Goal: Check status: Check status

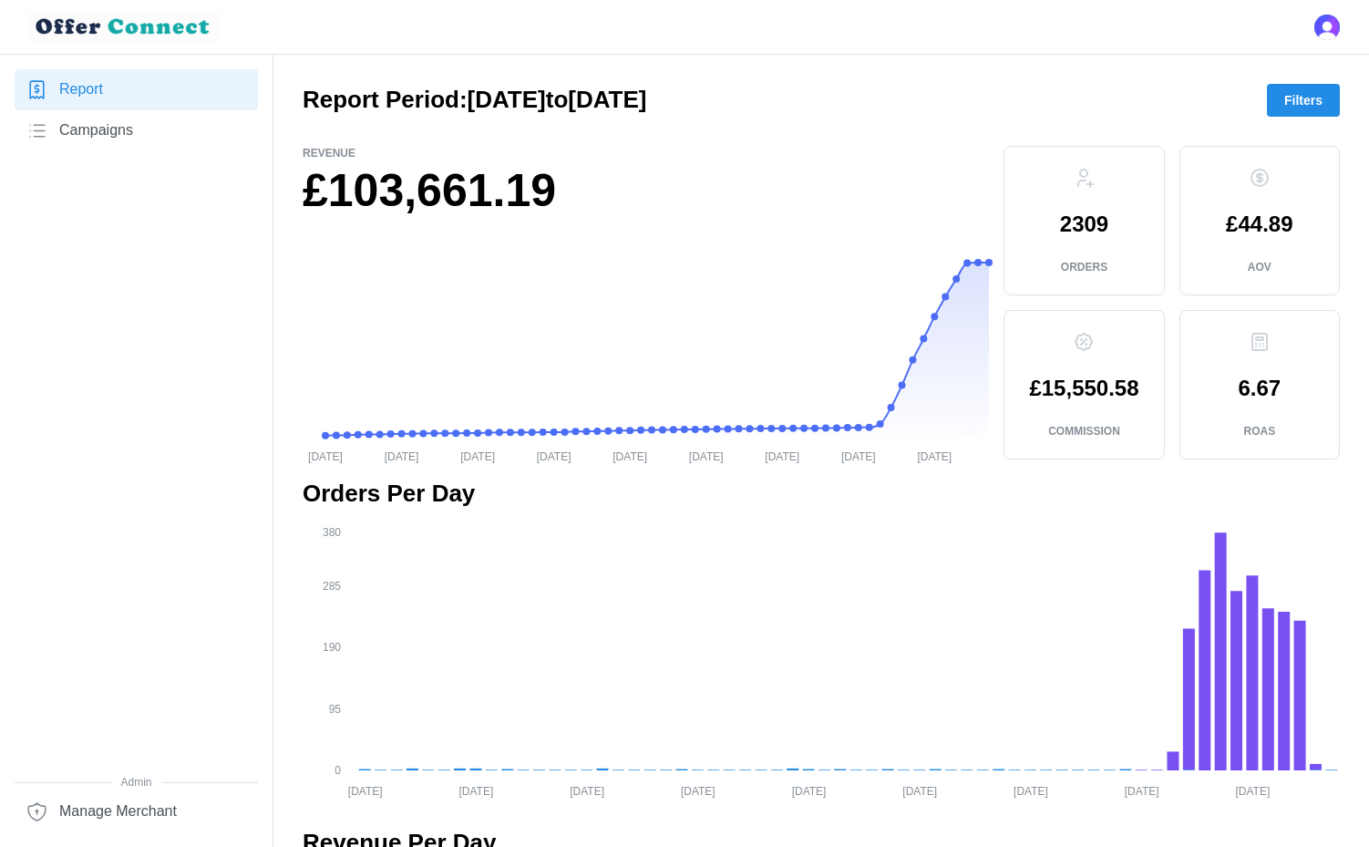
click at [1311, 108] on span "Filters" at bounding box center [1303, 100] width 38 height 31
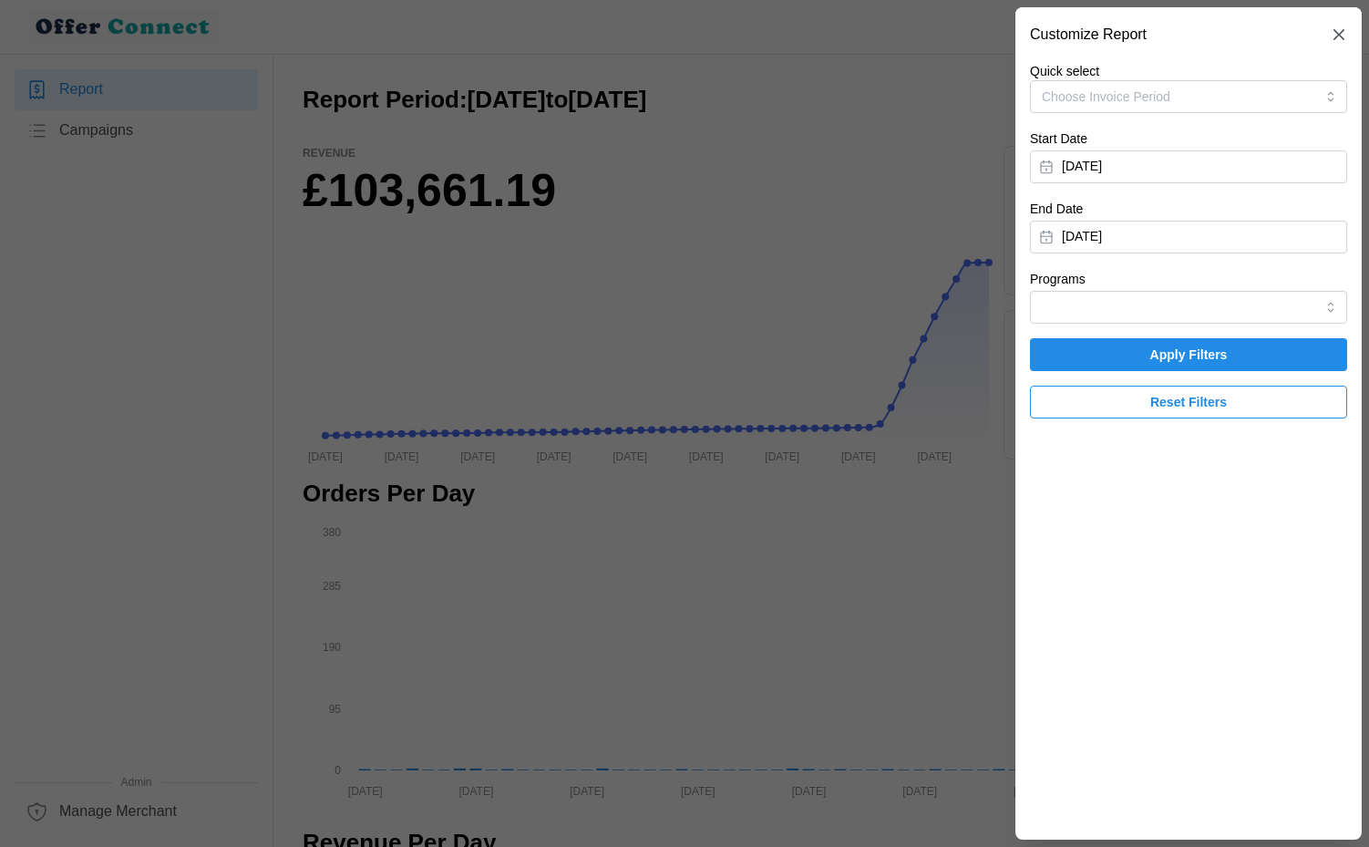
click at [1246, 165] on button "[DATE]" at bounding box center [1188, 166] width 317 height 33
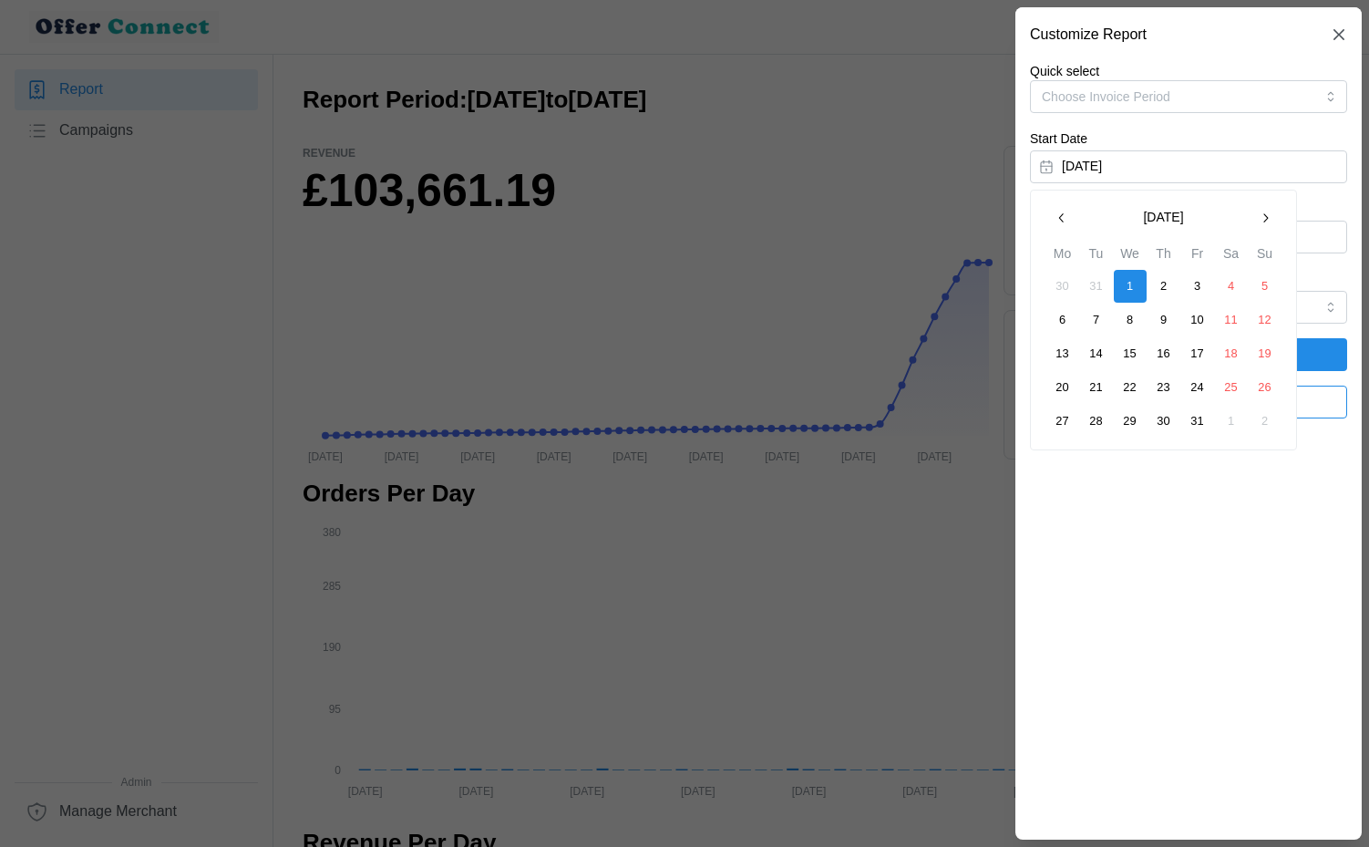
click at [1273, 221] on button "button" at bounding box center [1265, 217] width 33 height 33
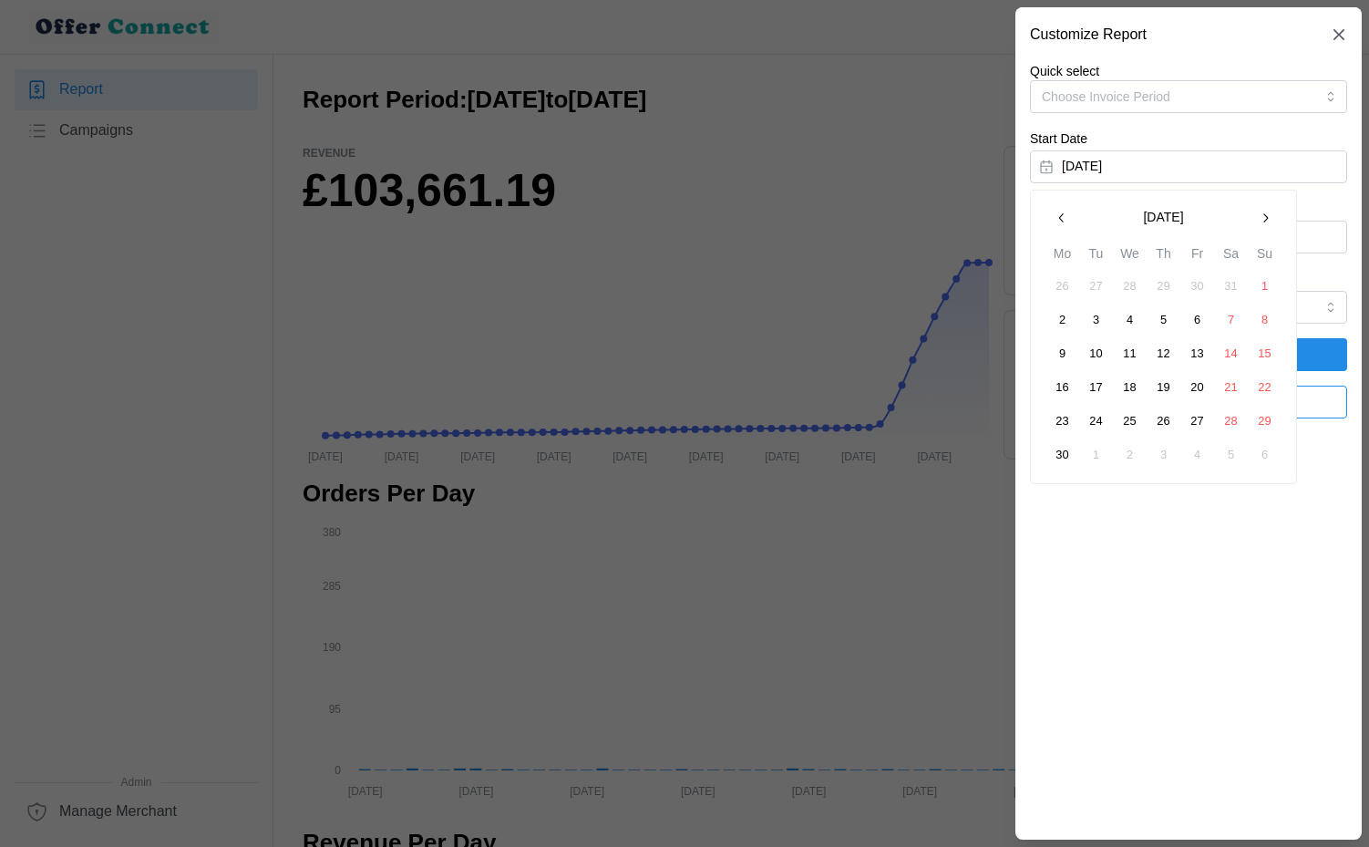
click at [1273, 221] on button "button" at bounding box center [1265, 217] width 33 height 33
click at [1061, 277] on button "1" at bounding box center [1062, 286] width 33 height 33
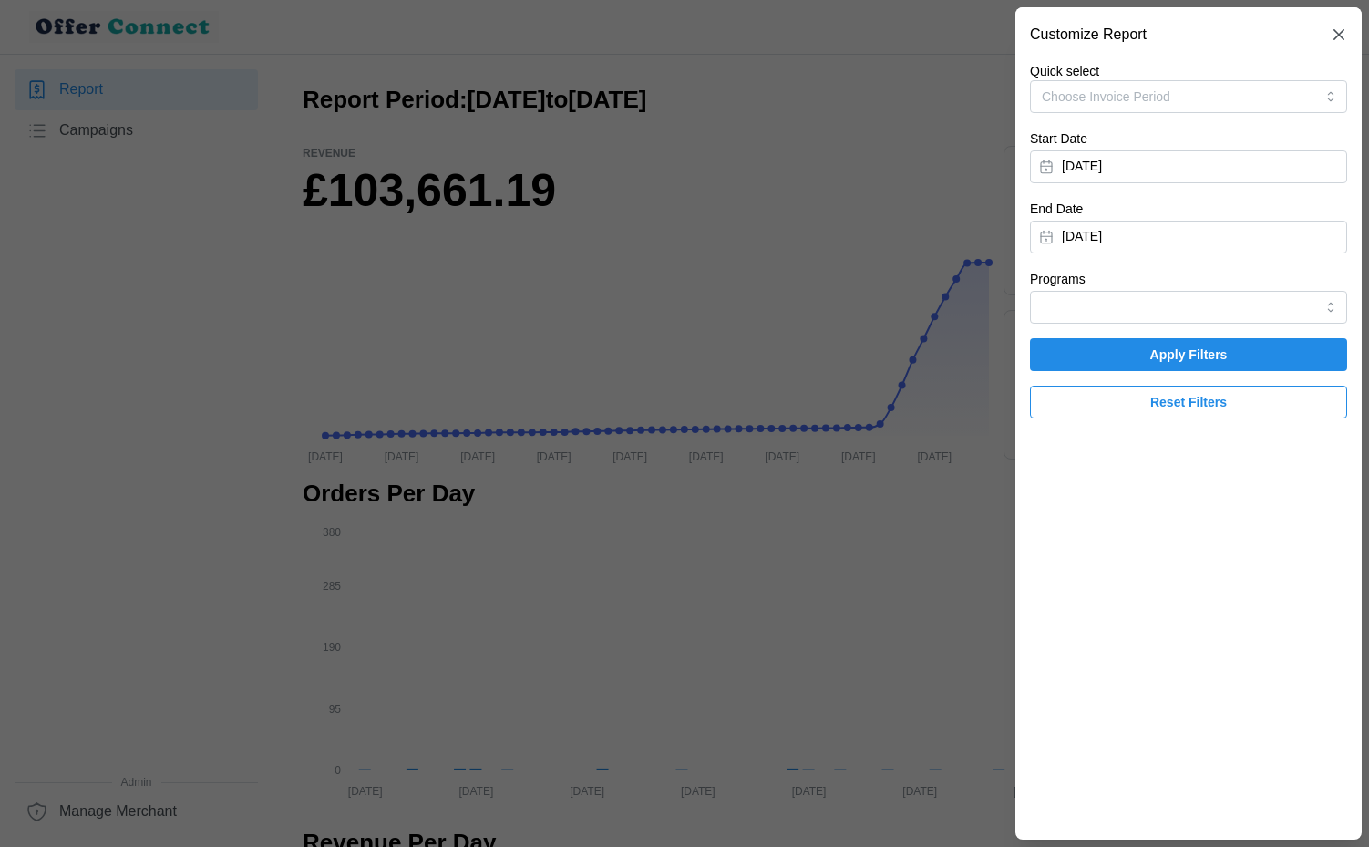
click at [1212, 235] on button "[DATE]" at bounding box center [1188, 237] width 317 height 33
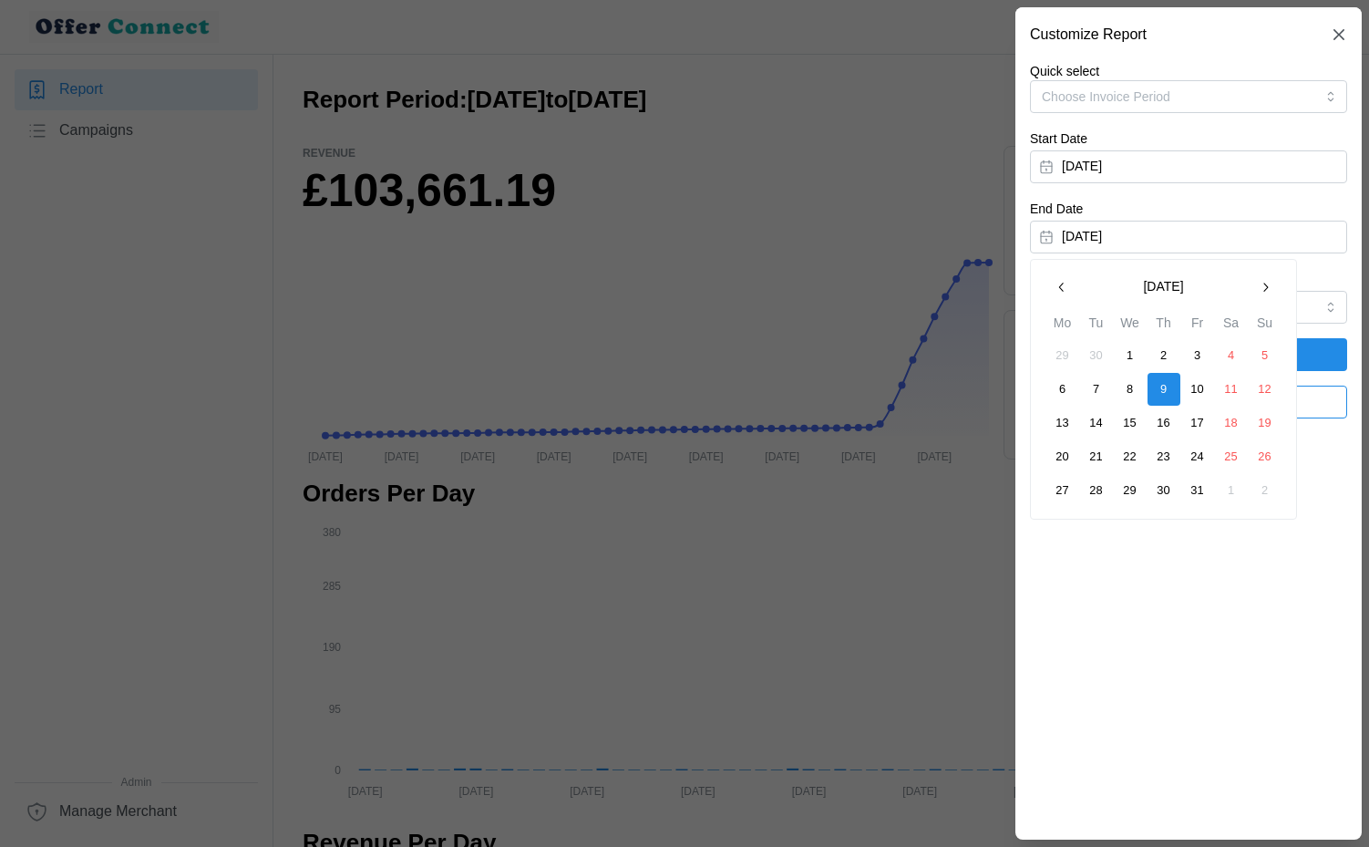
click at [1062, 294] on icon "button" at bounding box center [1061, 287] width 15 height 15
click at [1093, 497] on button "30" at bounding box center [1096, 490] width 33 height 33
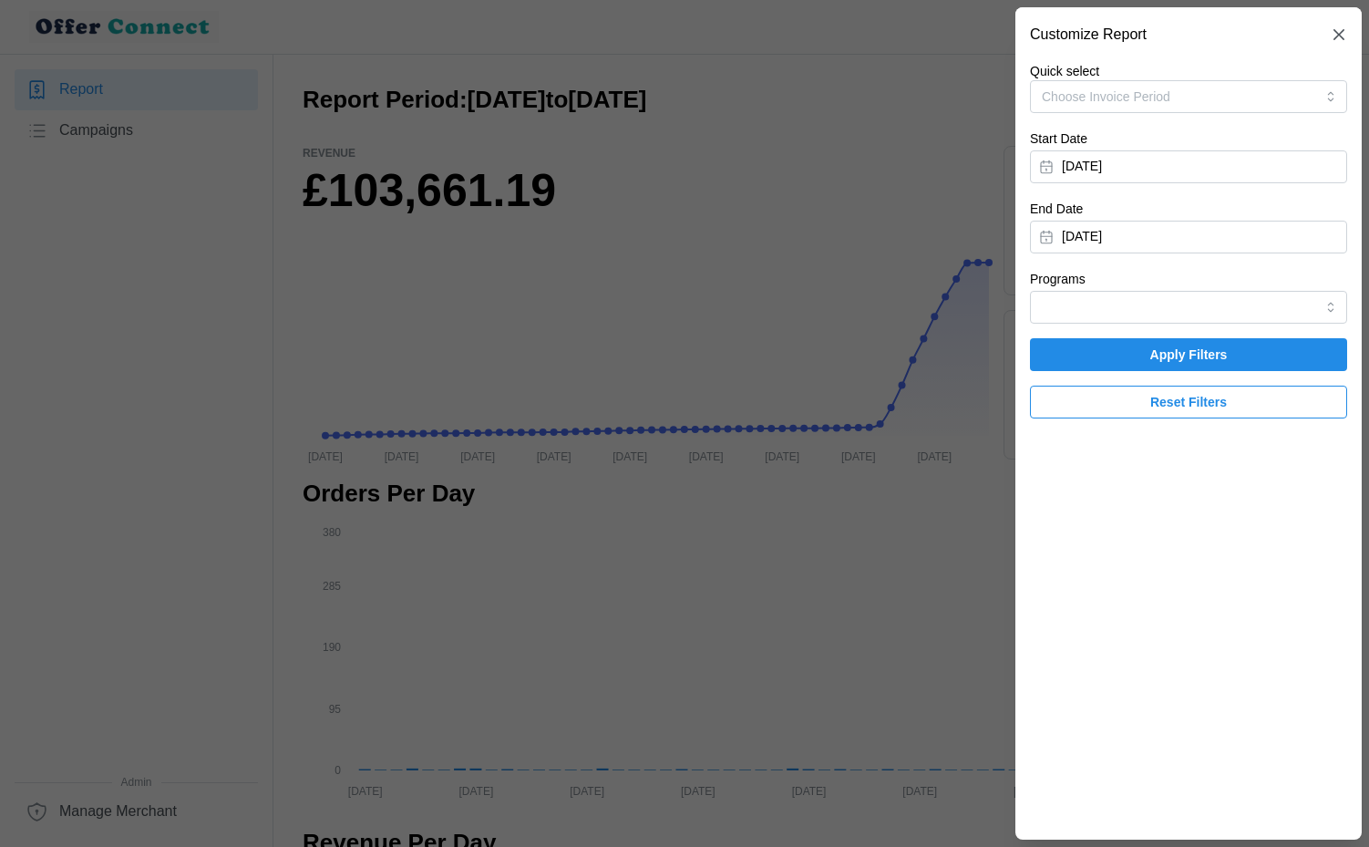
click at [1194, 352] on span "Apply Filters" at bounding box center [1188, 354] width 77 height 31
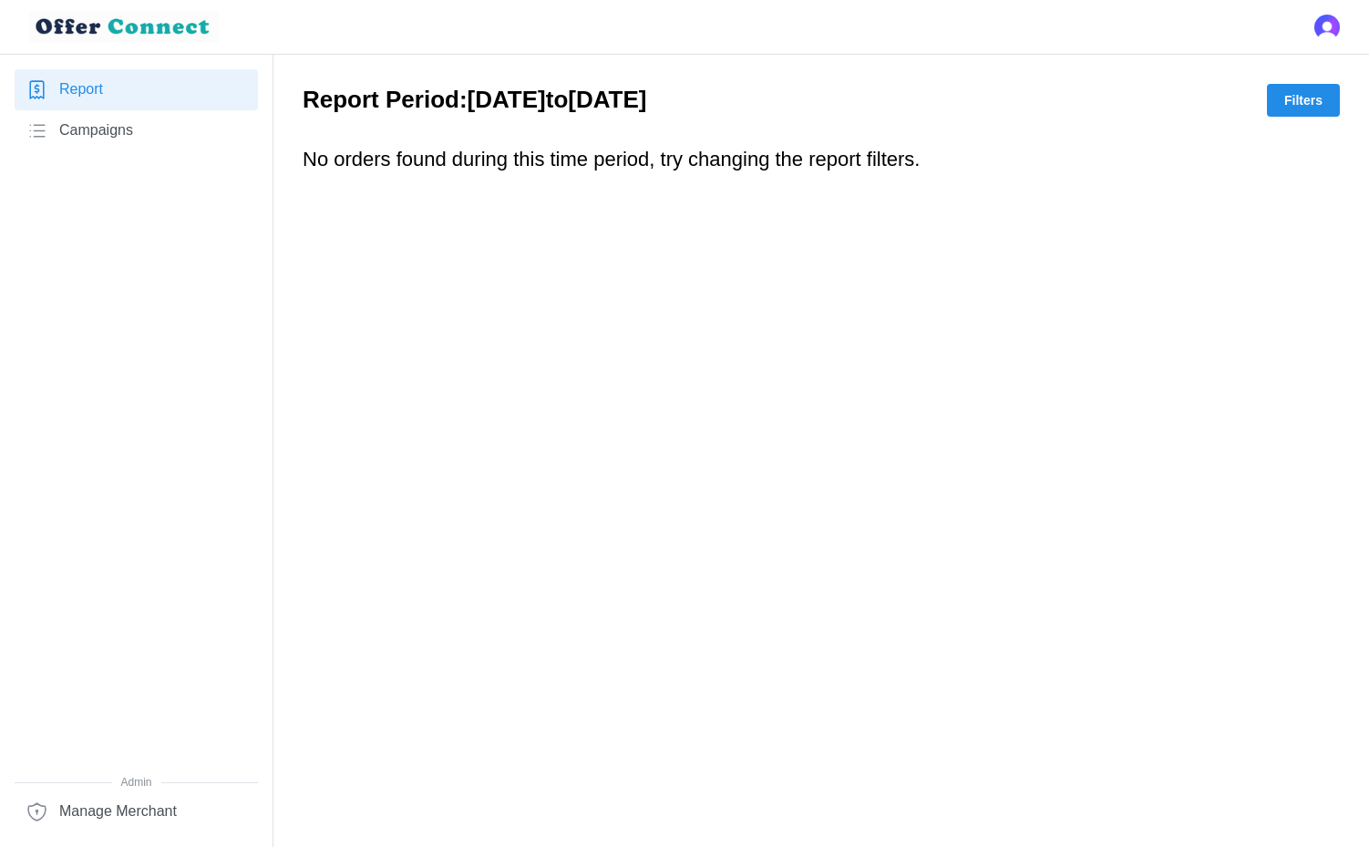
click at [1316, 99] on span "Filters" at bounding box center [1303, 100] width 38 height 31
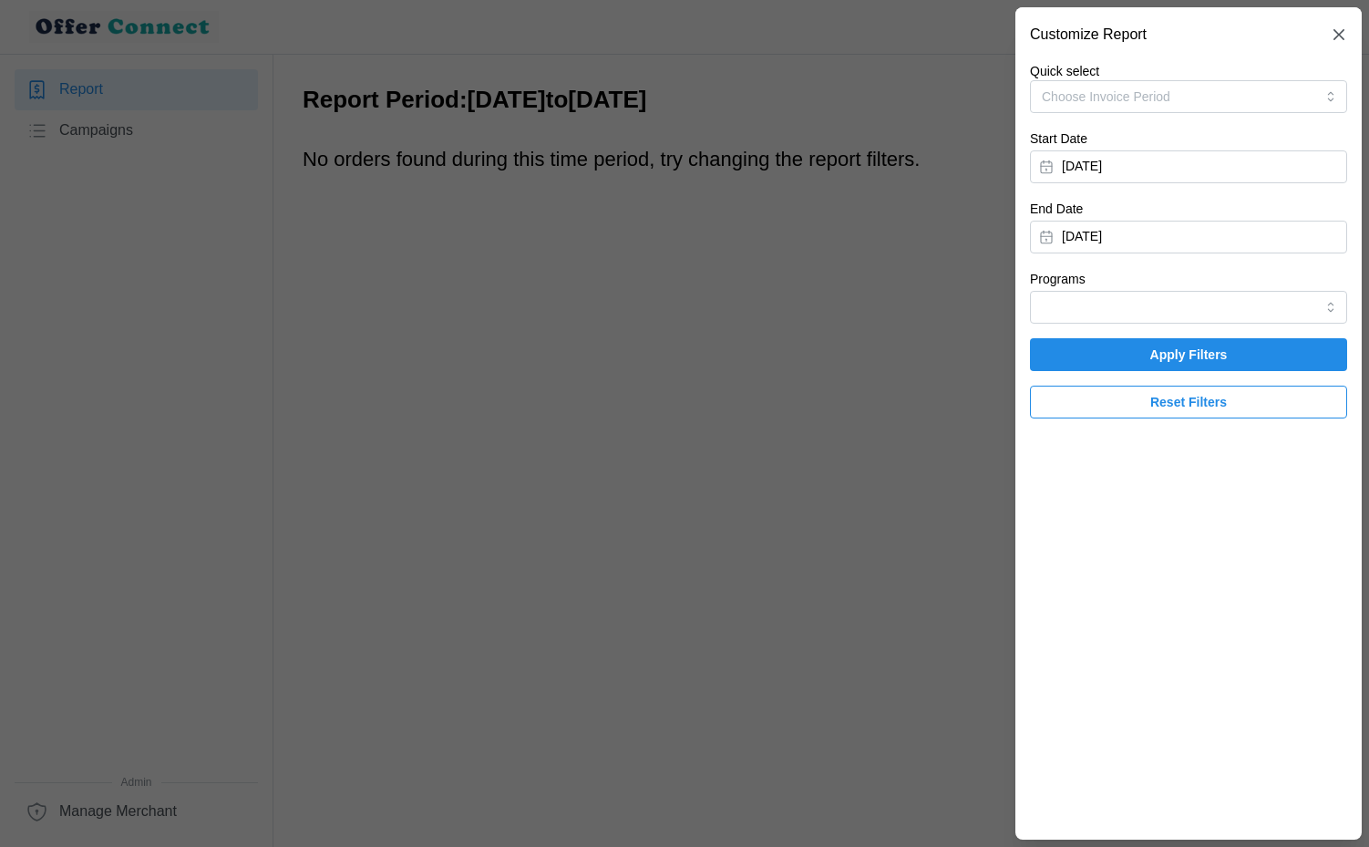
click at [1228, 171] on button "[DATE]" at bounding box center [1188, 166] width 317 height 33
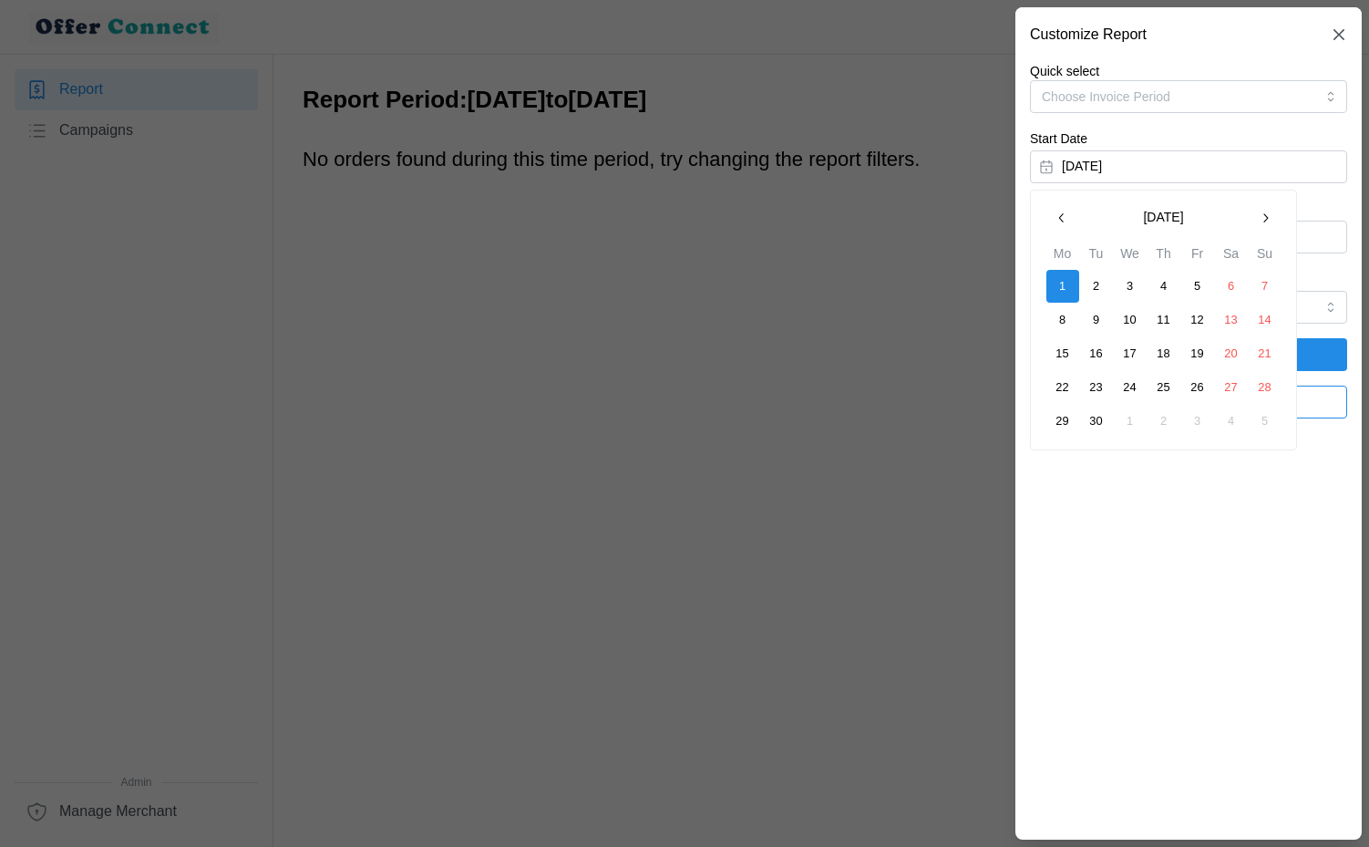
click at [1062, 224] on icon "button" at bounding box center [1061, 218] width 15 height 15
click at [1201, 282] on button "1" at bounding box center [1197, 286] width 33 height 33
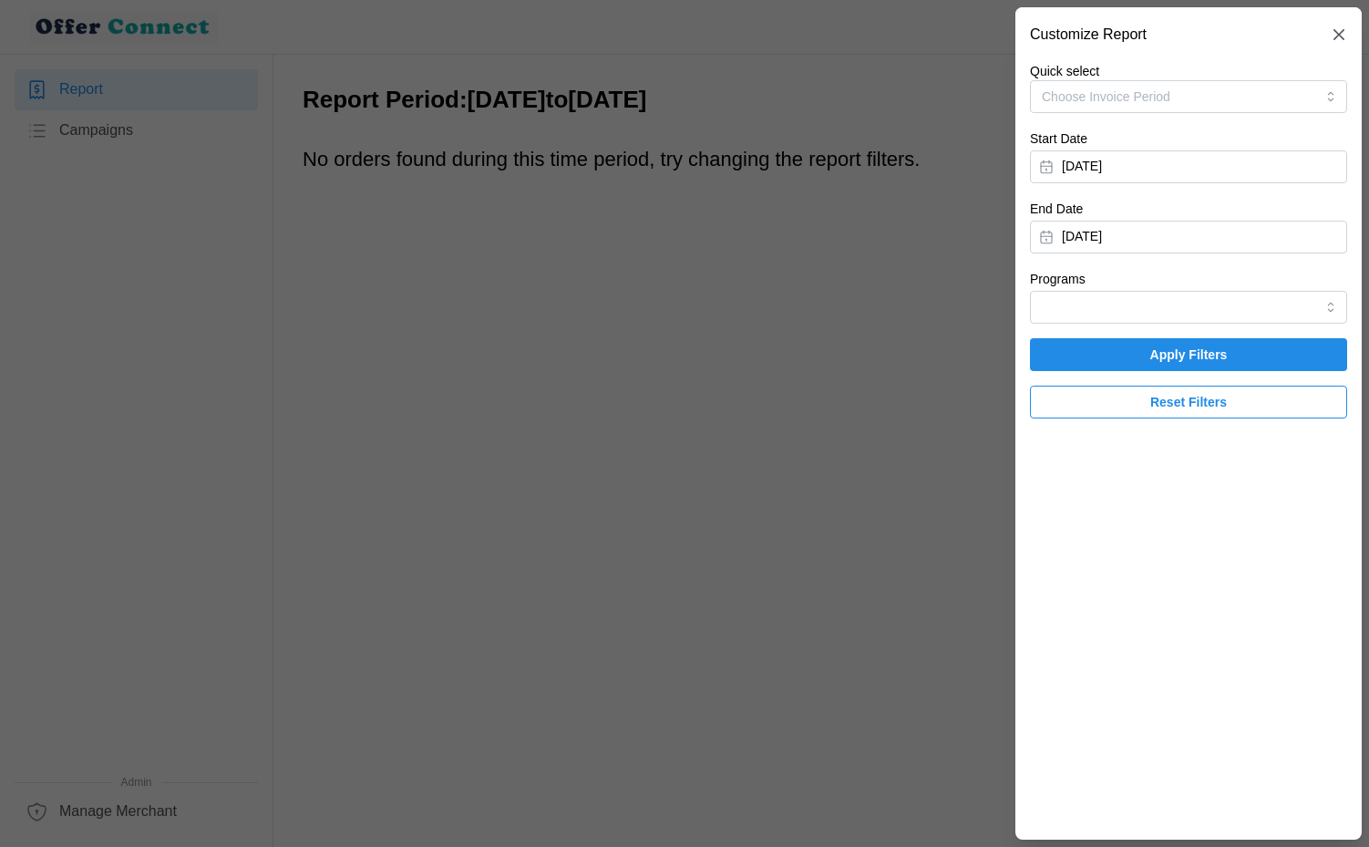
click at [1292, 244] on button "[DATE]" at bounding box center [1188, 237] width 317 height 33
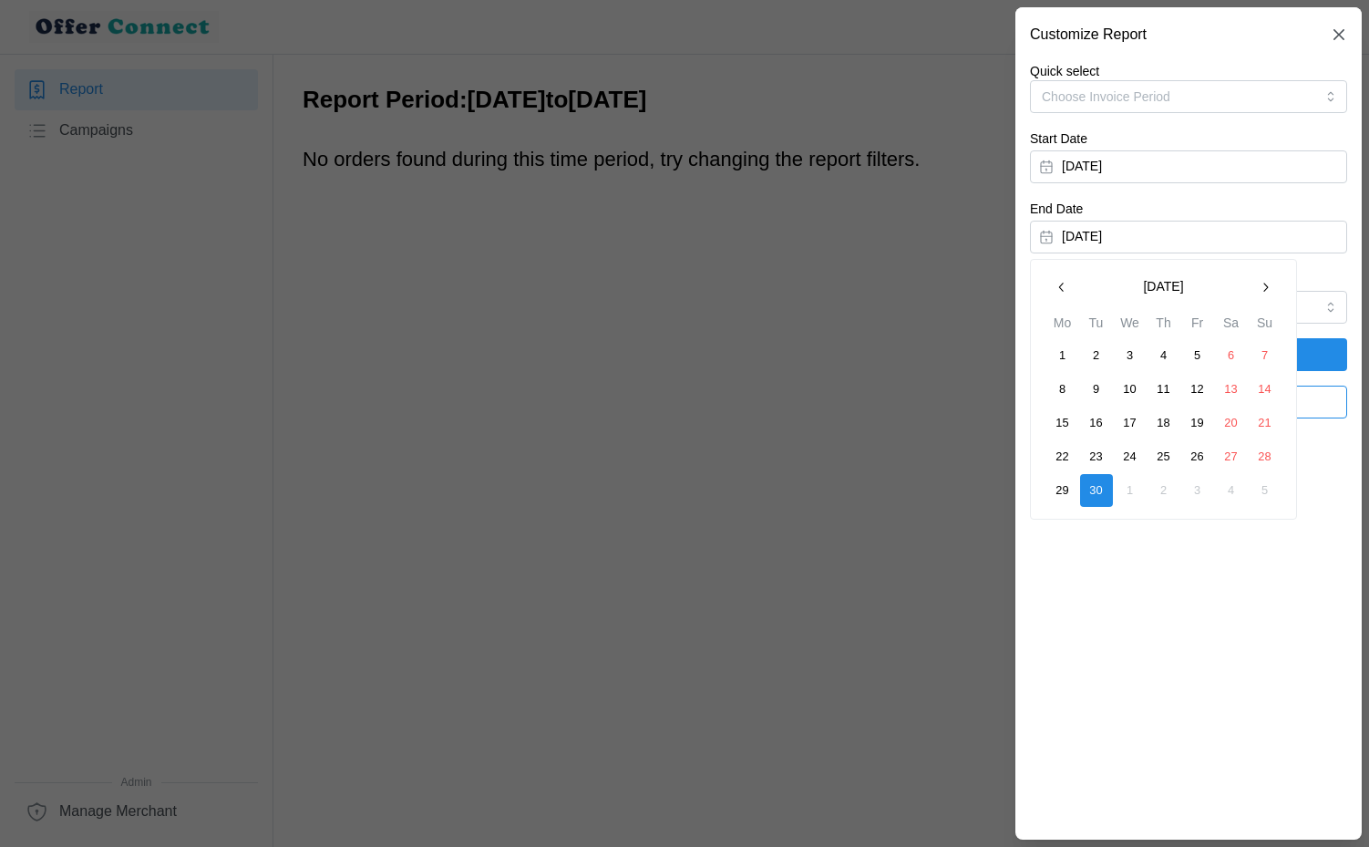
click at [1064, 288] on icon "button" at bounding box center [1061, 287] width 15 height 15
click at [1264, 490] on button "31" at bounding box center [1265, 490] width 33 height 33
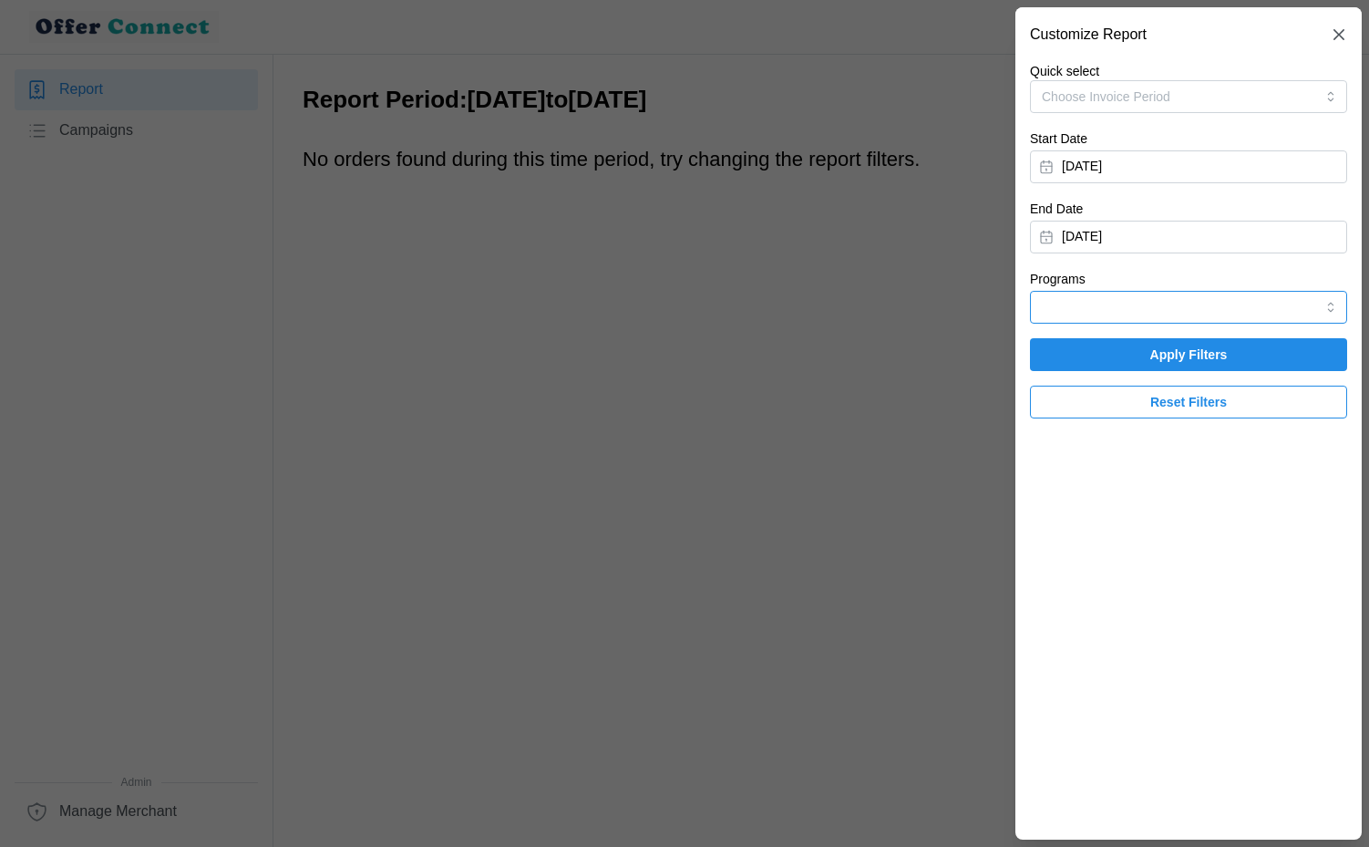
click at [1245, 317] on input "Programs" at bounding box center [1188, 307] width 317 height 33
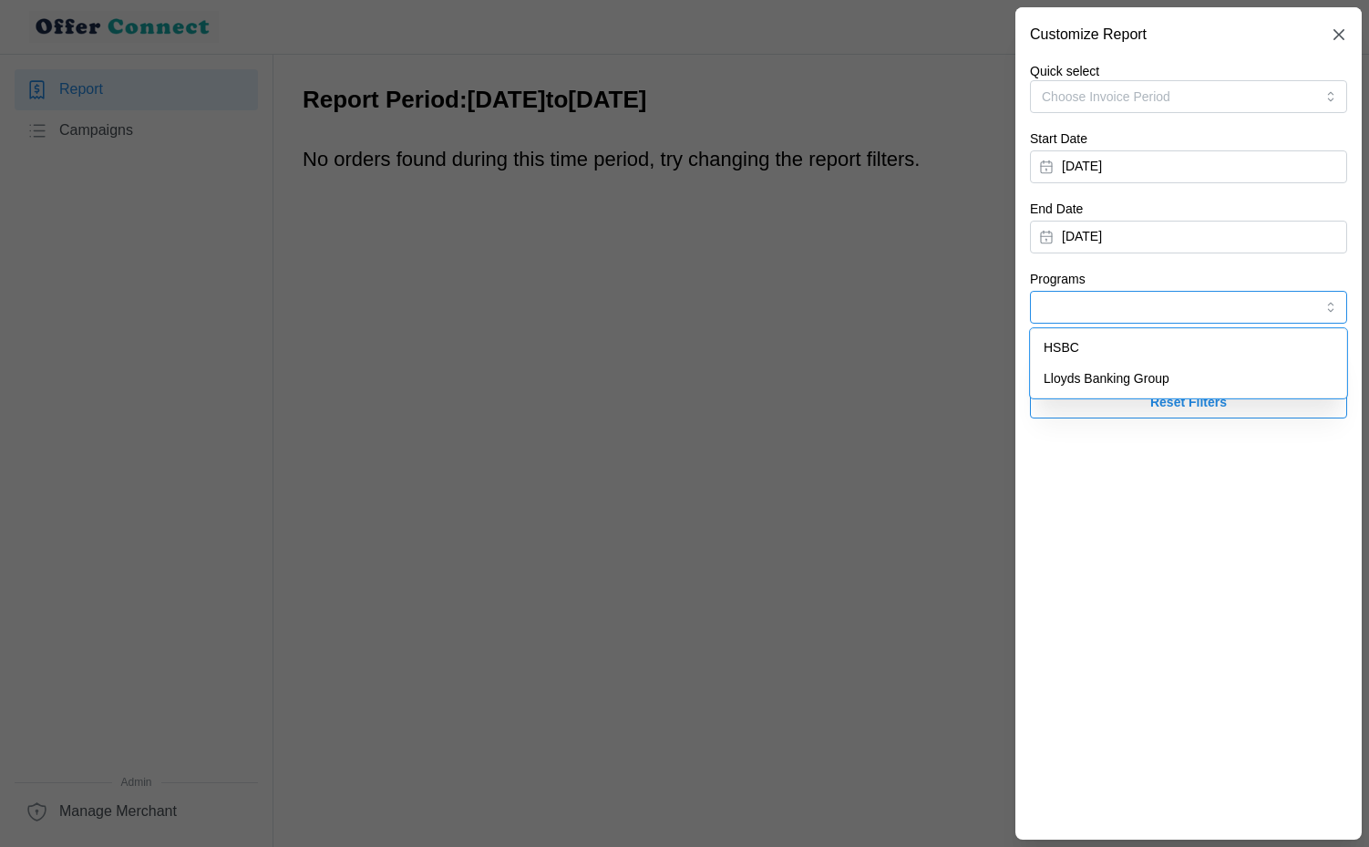
click at [1190, 358] on div "HSBC" at bounding box center [1188, 348] width 308 height 31
type input "HSBC"
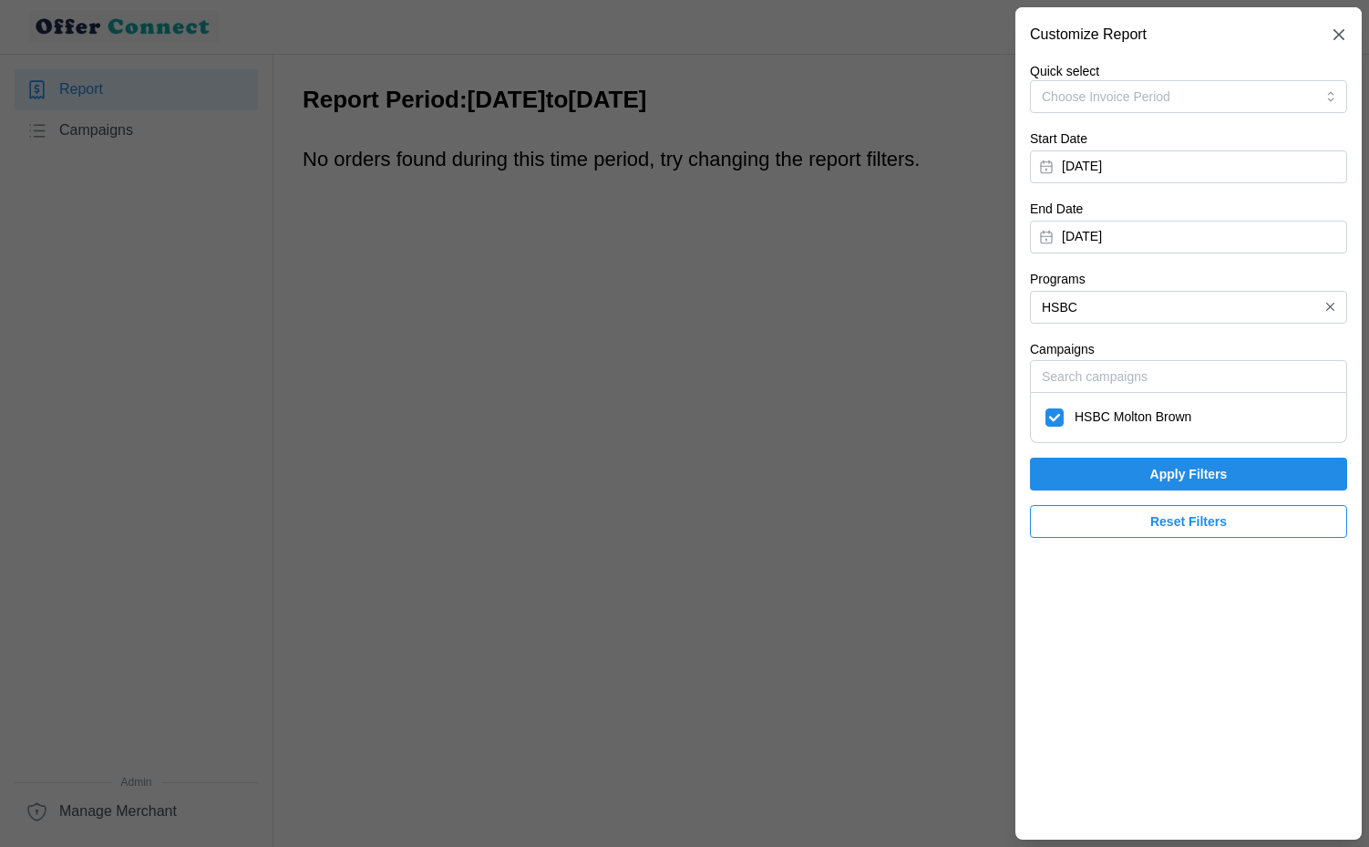
click at [1176, 473] on span "Apply Filters" at bounding box center [1188, 473] width 77 height 31
